Goal: Check status: Check status

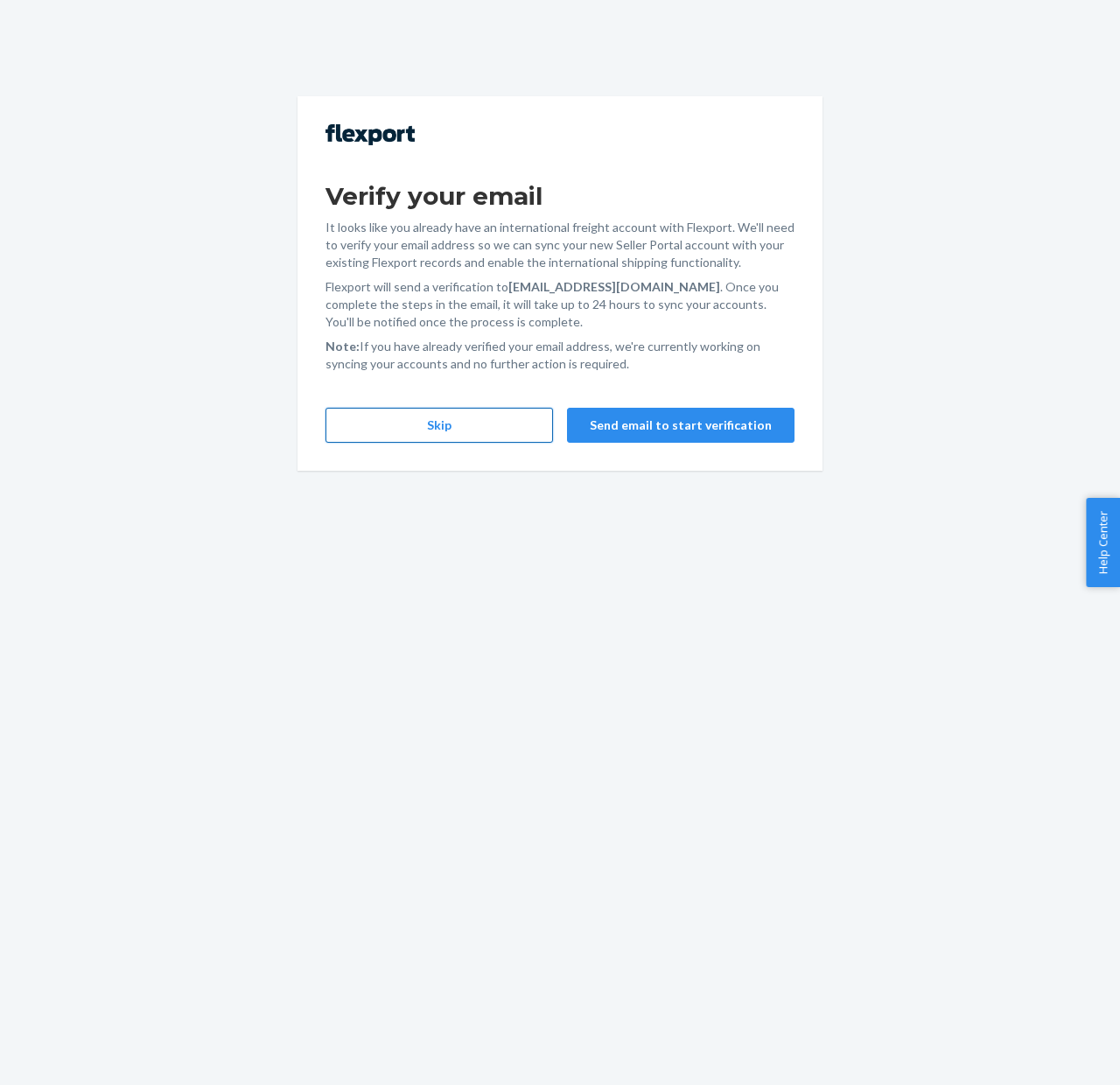
click at [499, 416] on button "Skip" at bounding box center [440, 425] width 227 height 35
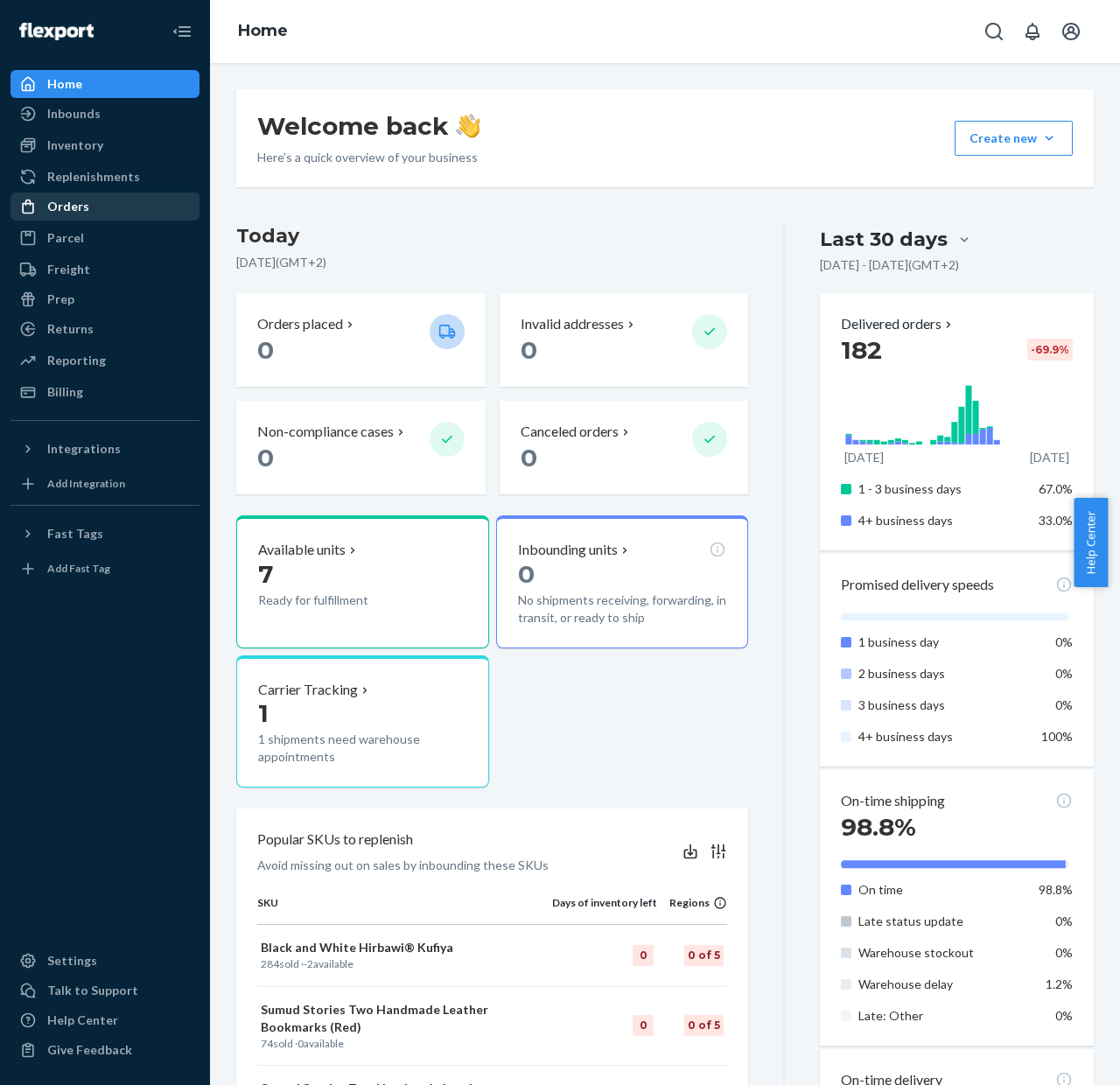
click at [62, 206] on div "Orders" at bounding box center [69, 206] width 42 height 17
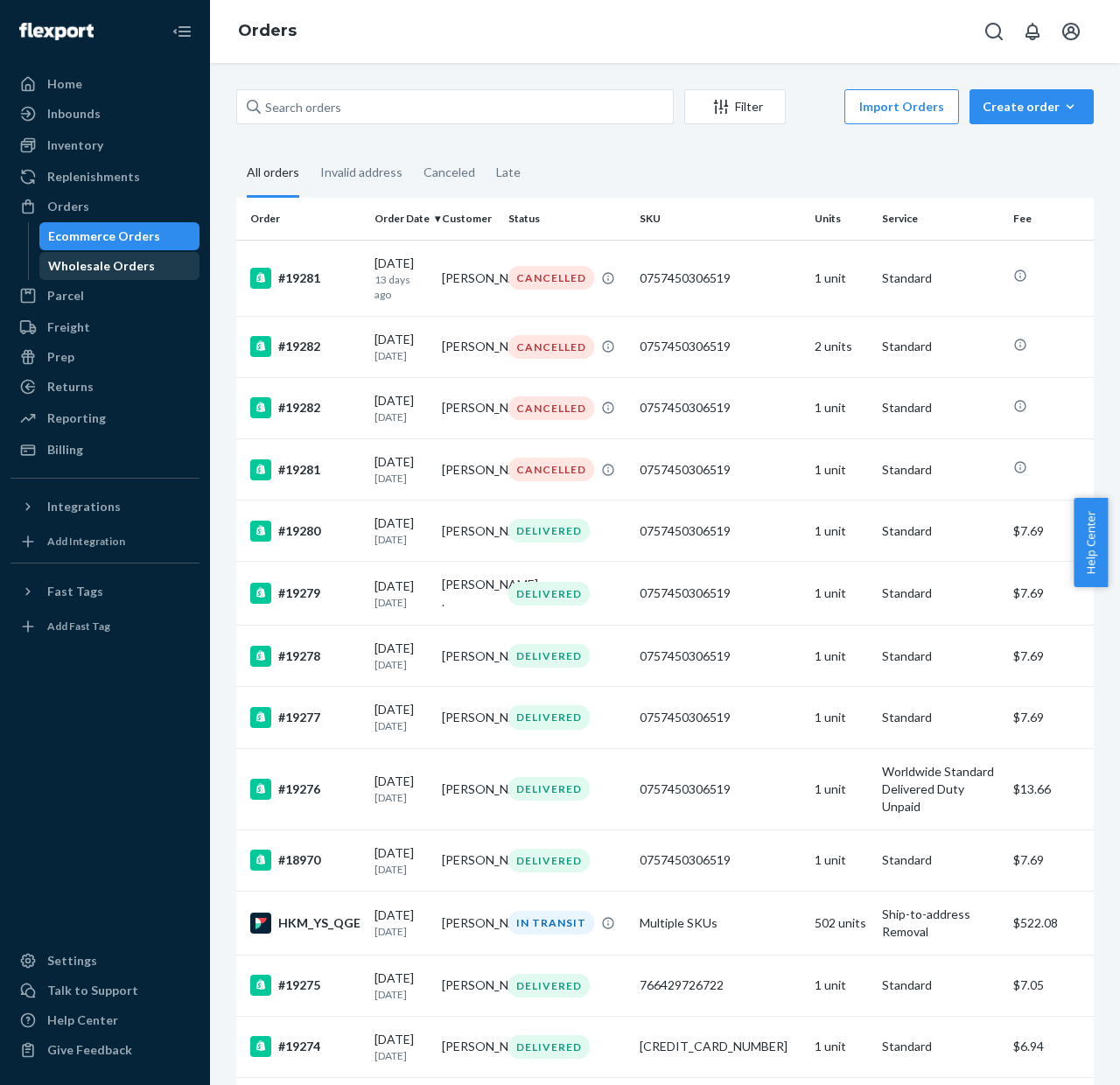
click at [98, 261] on div "Wholesale Orders" at bounding box center [102, 266] width 107 height 17
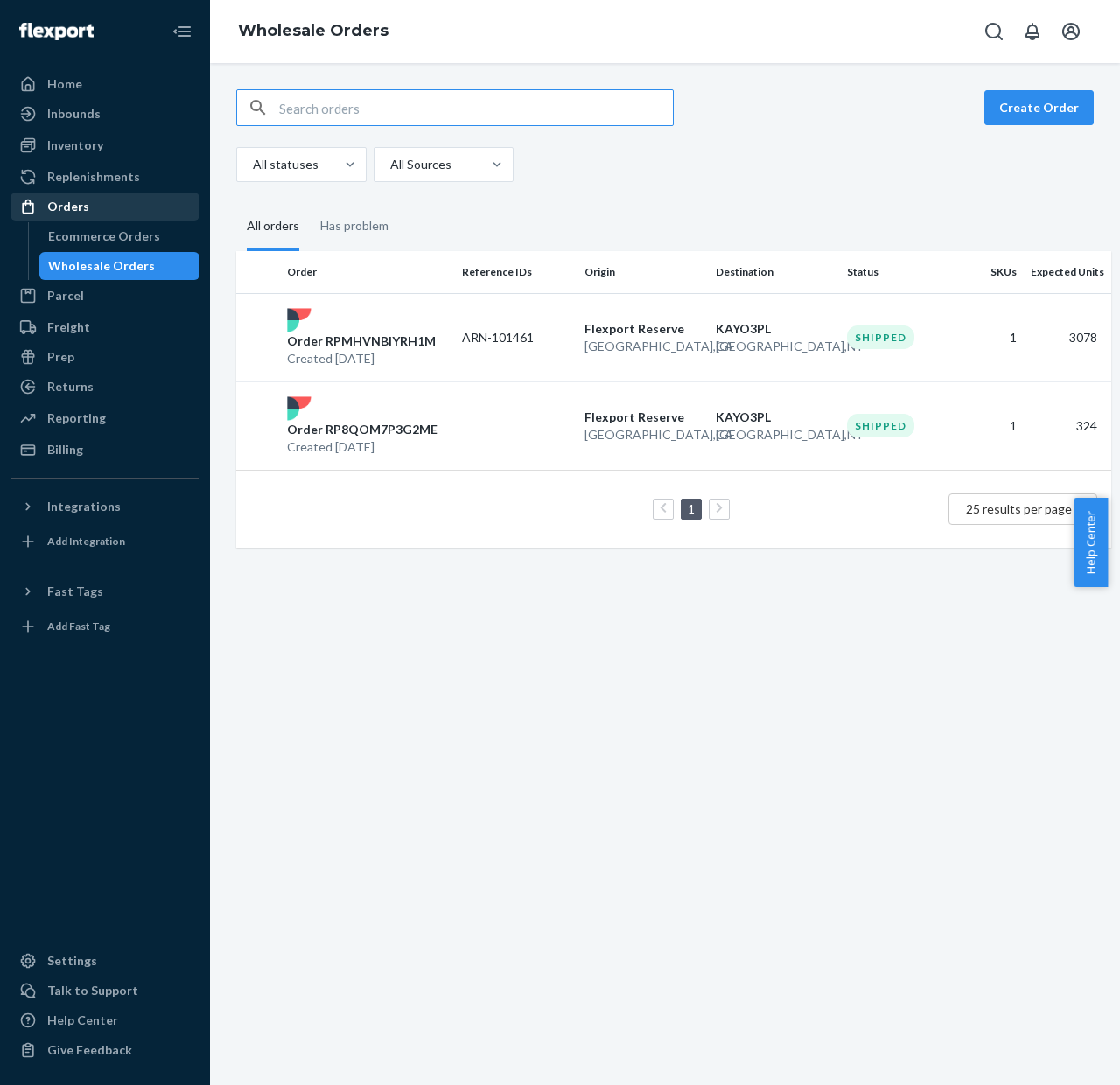
click at [112, 208] on div "Orders" at bounding box center [104, 206] width 186 height 25
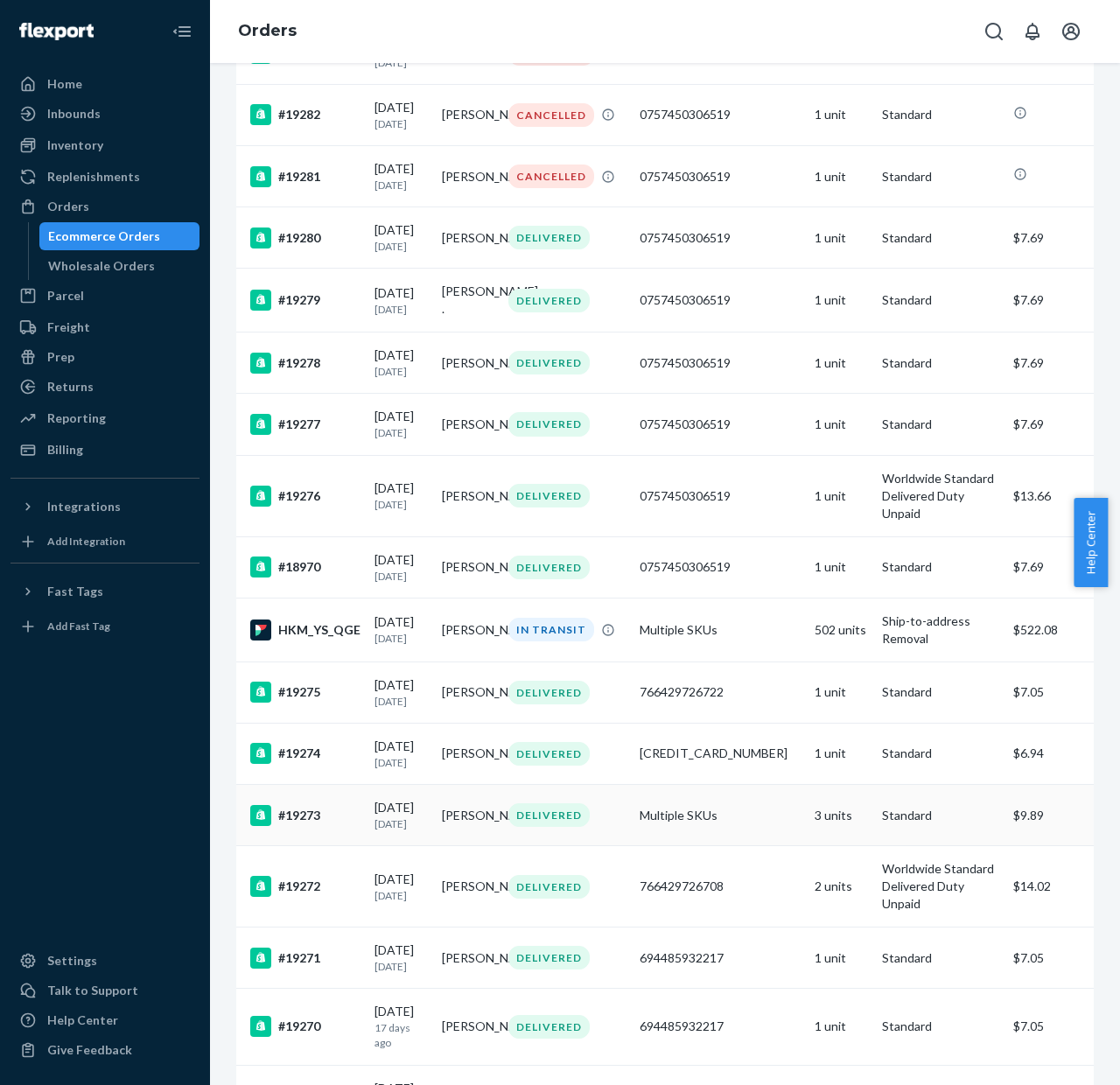
scroll to position [365, 0]
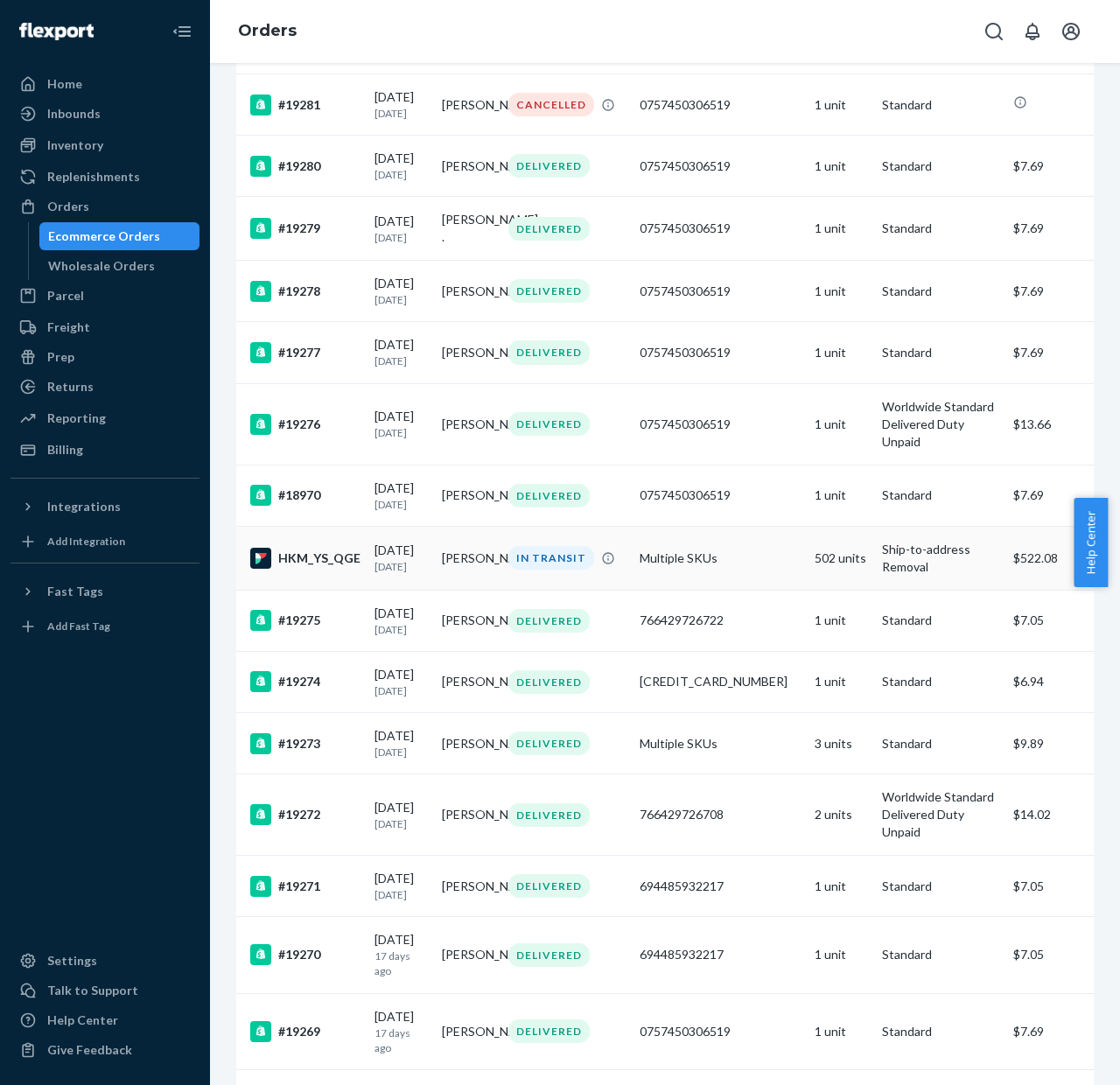
click at [310, 569] on div "HKM_YS_QGE" at bounding box center [305, 558] width 110 height 21
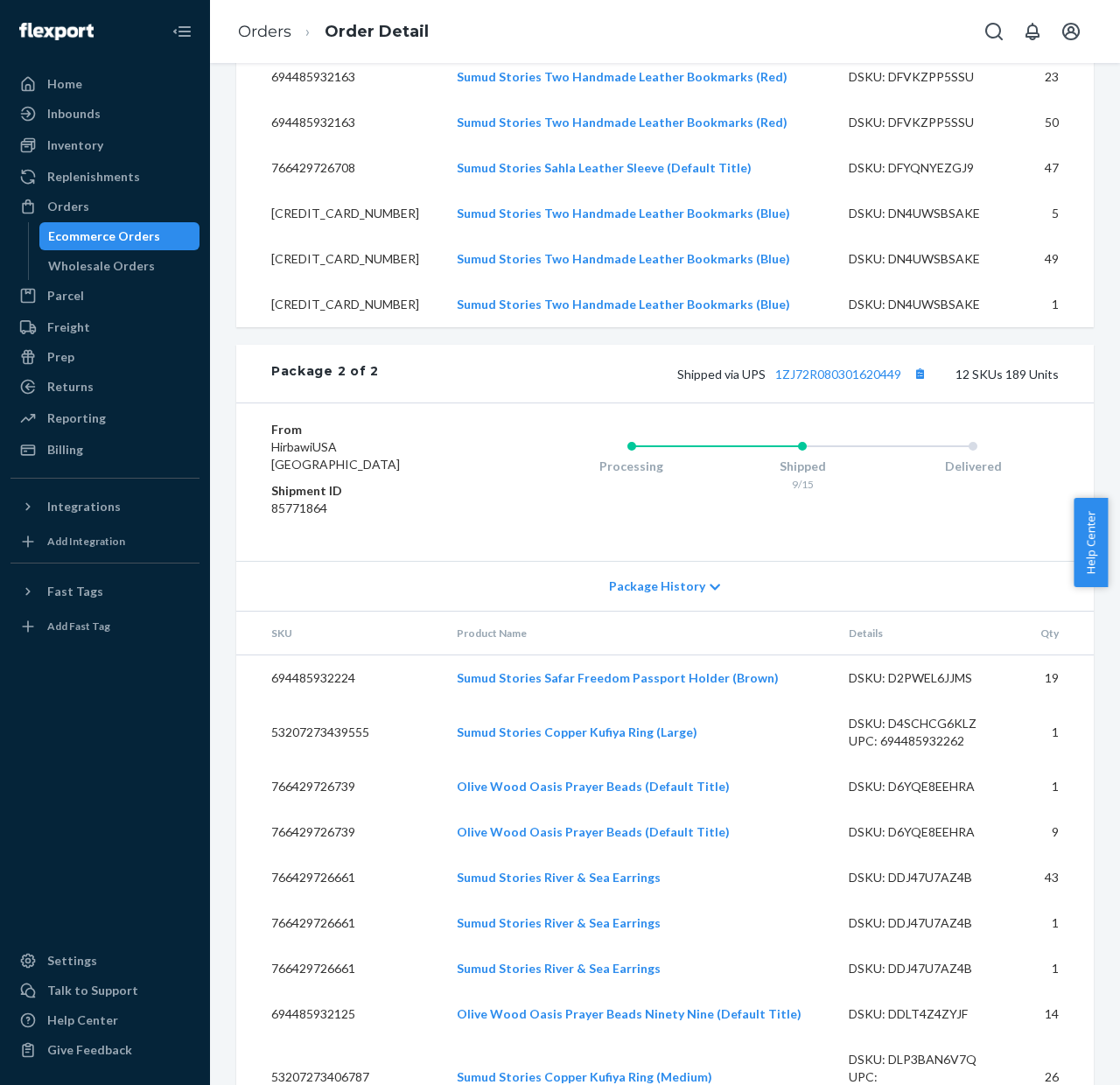
scroll to position [2186, 0]
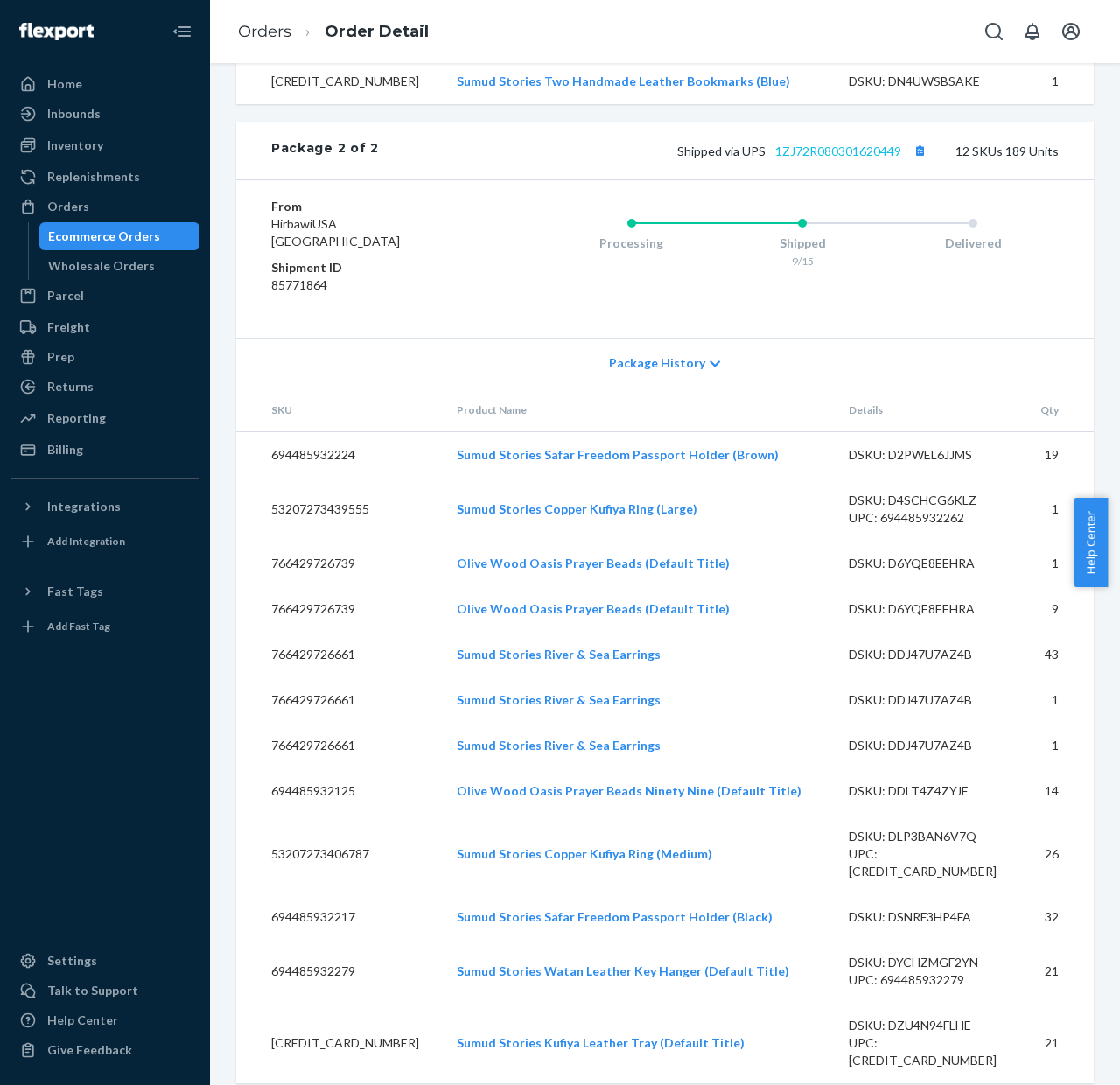
click at [806, 158] on link "1ZJ72R080301620449" at bounding box center [839, 151] width 126 height 15
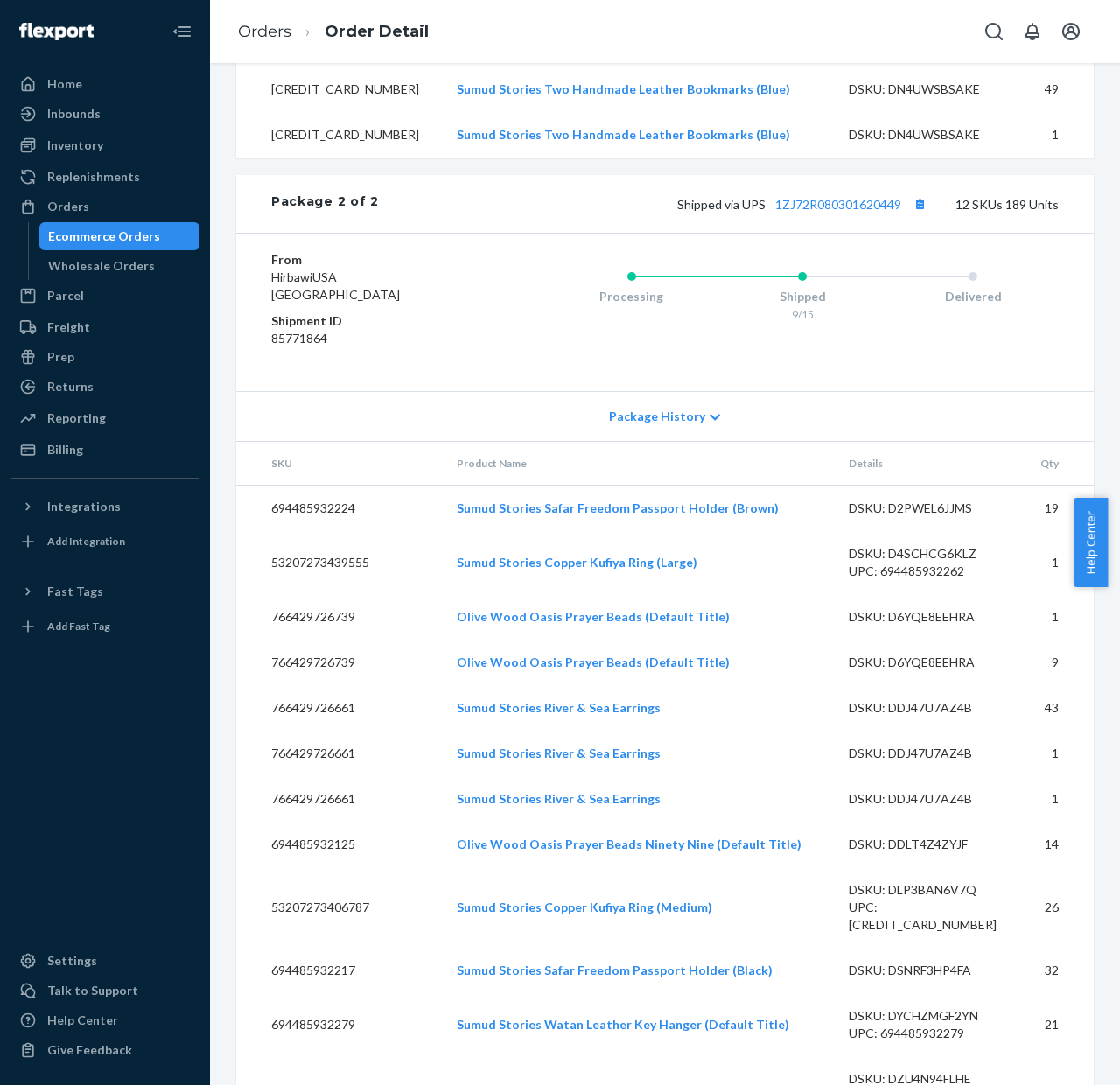
click at [774, 303] on div "Shipped 9/15" at bounding box center [803, 293] width 170 height 70
